Goal: Navigation & Orientation: Find specific page/section

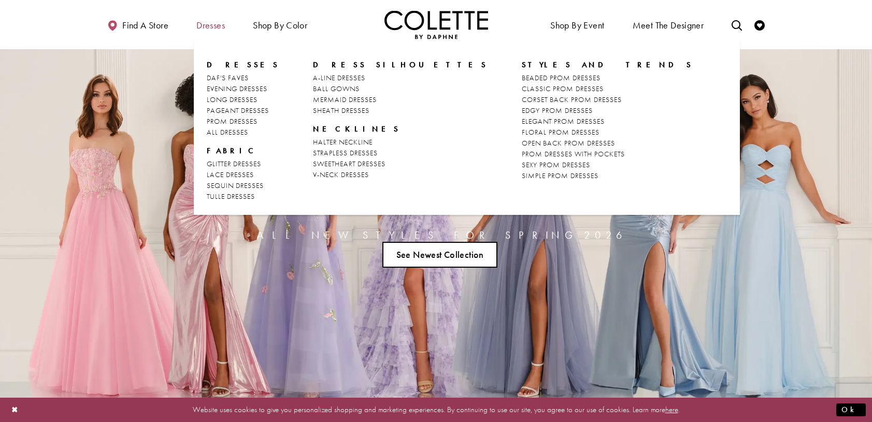
click at [214, 26] on span "Dresses" at bounding box center [210, 25] width 28 height 10
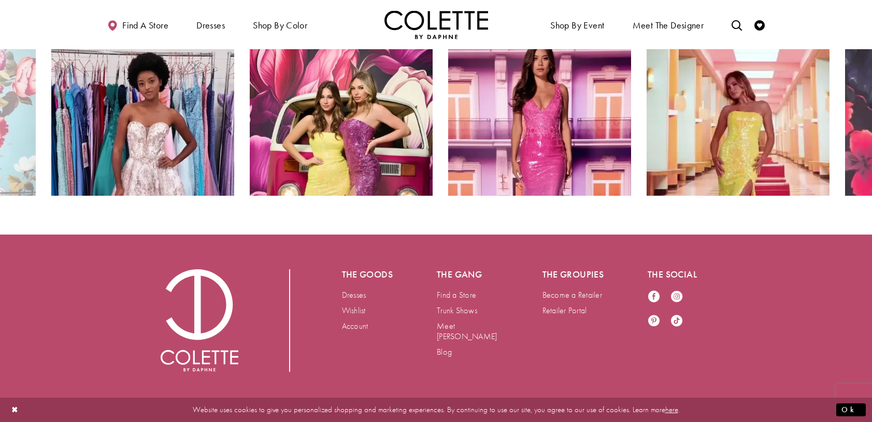
scroll to position [2058, 0]
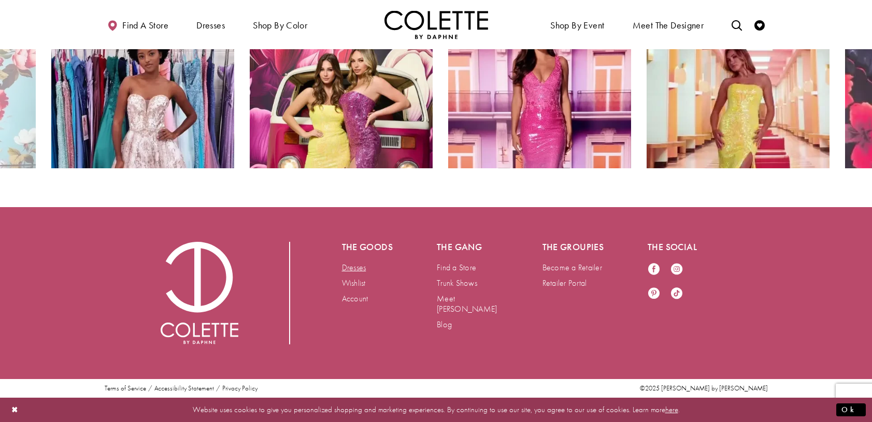
click at [360, 269] on link "Dresses" at bounding box center [354, 267] width 24 height 11
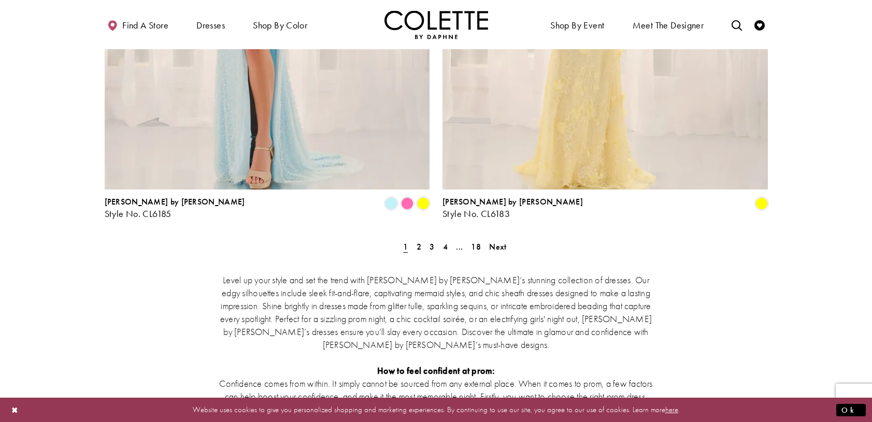
scroll to position [1917, 0]
click at [419, 241] on span "2" at bounding box center [419, 246] width 5 height 11
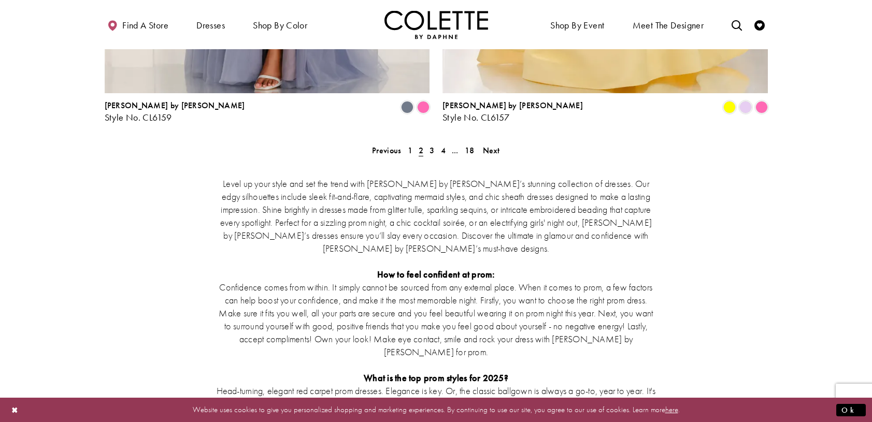
scroll to position [2025, 0]
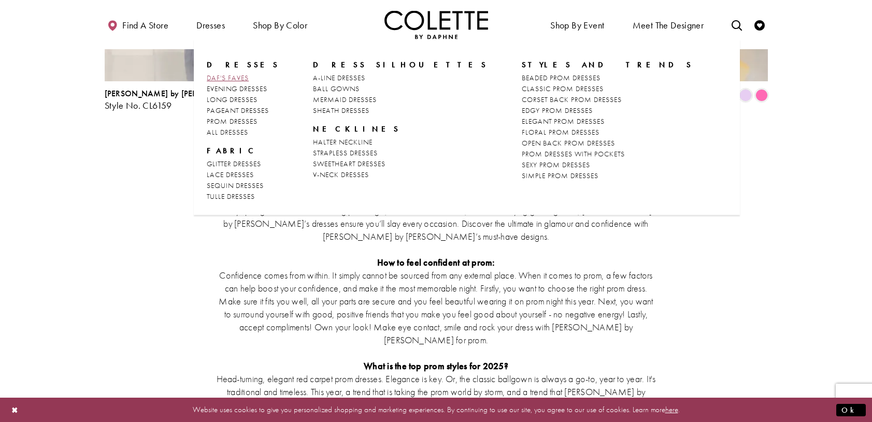
click at [230, 77] on span "DAF'S FAVES" at bounding box center [228, 77] width 42 height 9
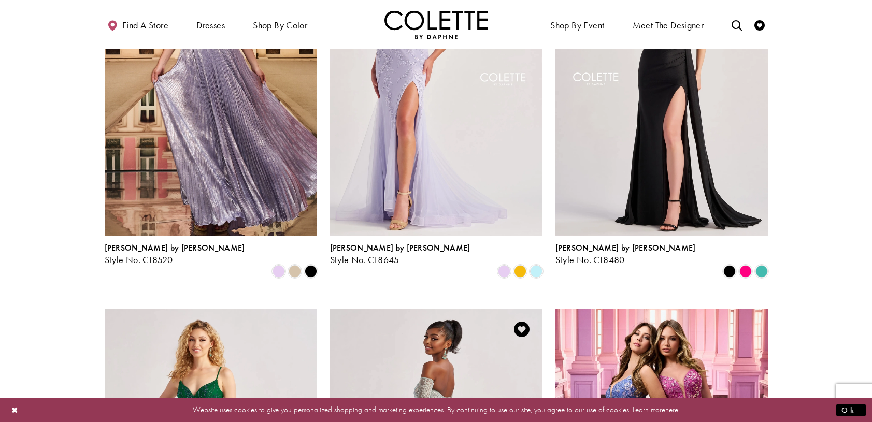
scroll to position [777, 0]
